Goal: Task Accomplishment & Management: Complete application form

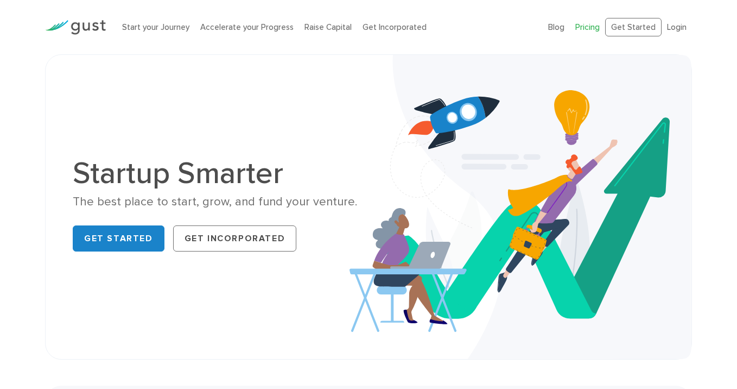
click at [594, 30] on link "Pricing" at bounding box center [588, 27] width 24 height 10
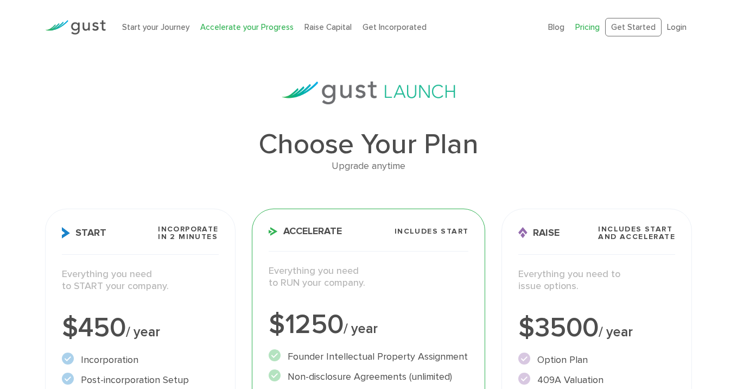
click at [235, 28] on link "Accelerate your Progress" at bounding box center [246, 27] width 93 height 10
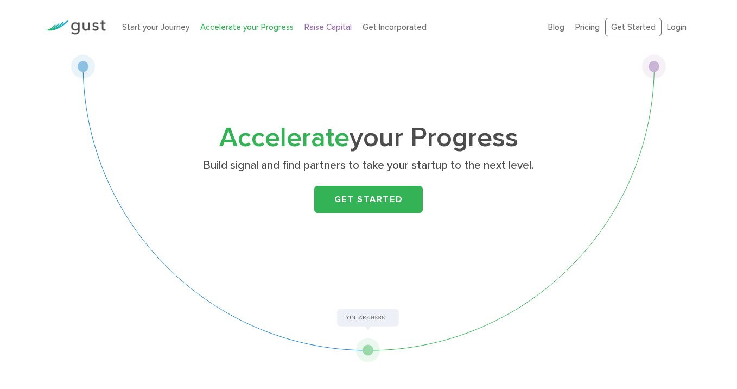
click at [329, 29] on link "Raise Capital" at bounding box center [328, 27] width 47 height 10
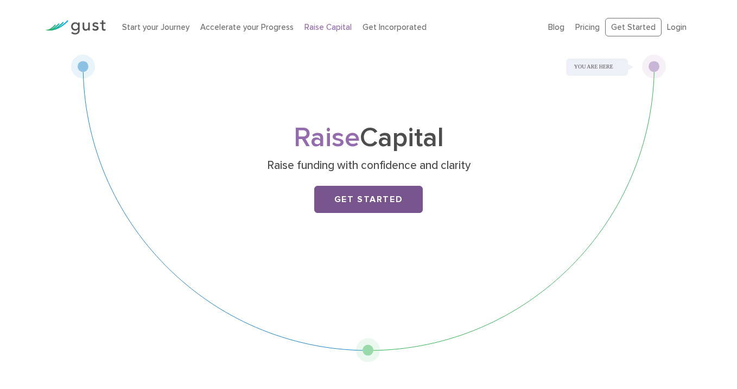
click at [340, 202] on link "Get Started" at bounding box center [368, 199] width 109 height 27
